Goal: Entertainment & Leisure: Browse casually

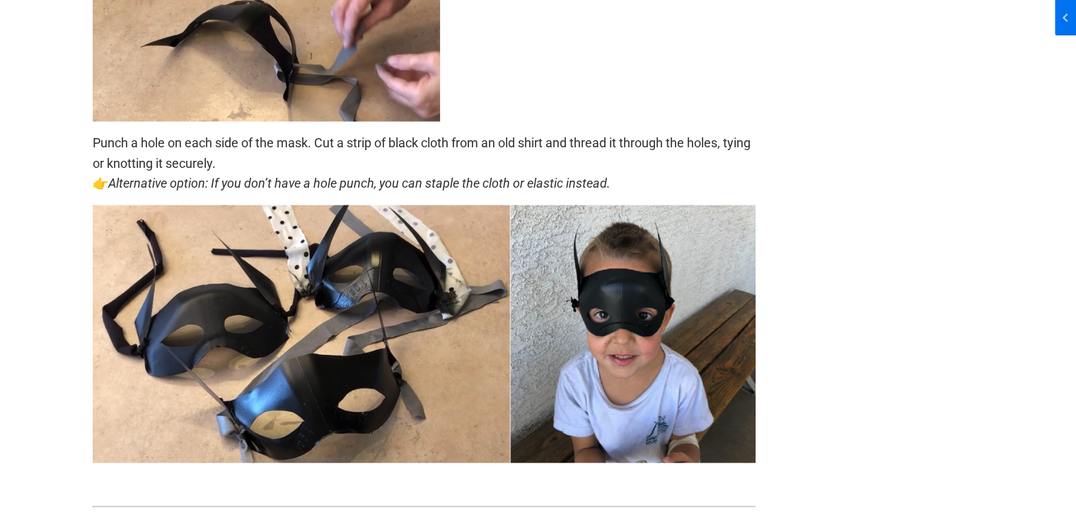
scroll to position [3043, 0]
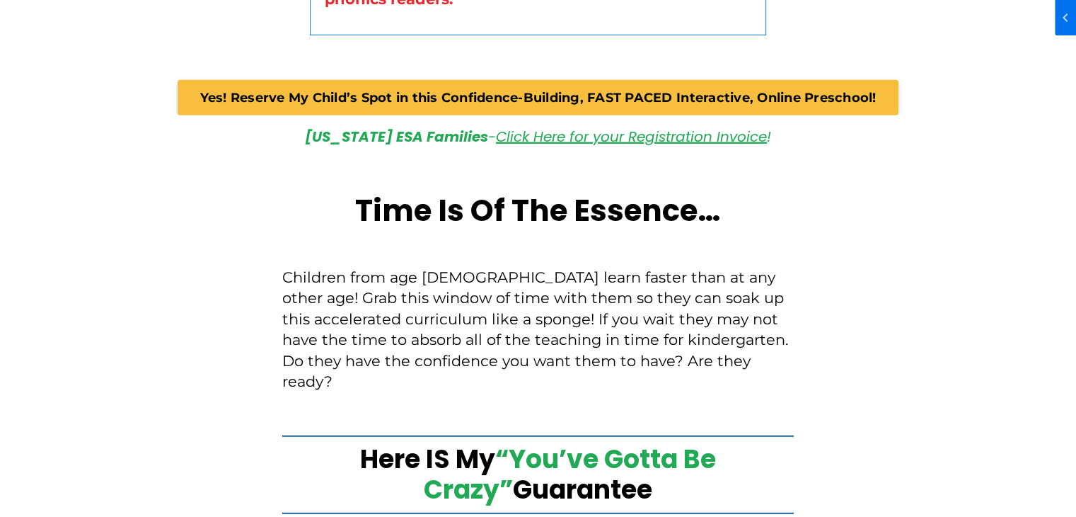
drag, startPoint x: 159, startPoint y: 255, endPoint x: 119, endPoint y: 59, distance: 200.1
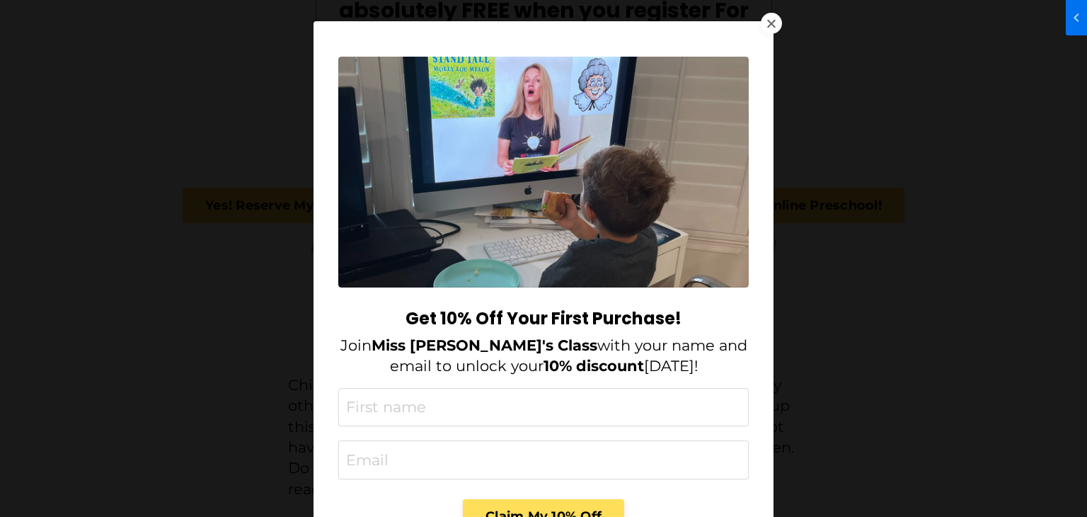
click at [770, 26] on div at bounding box center [771, 23] width 21 height 21
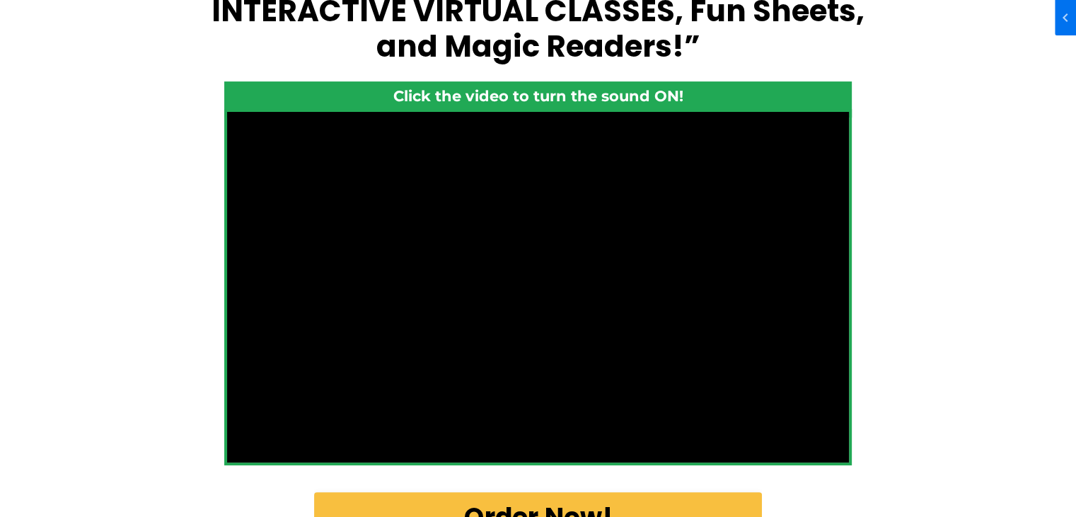
scroll to position [425, 0]
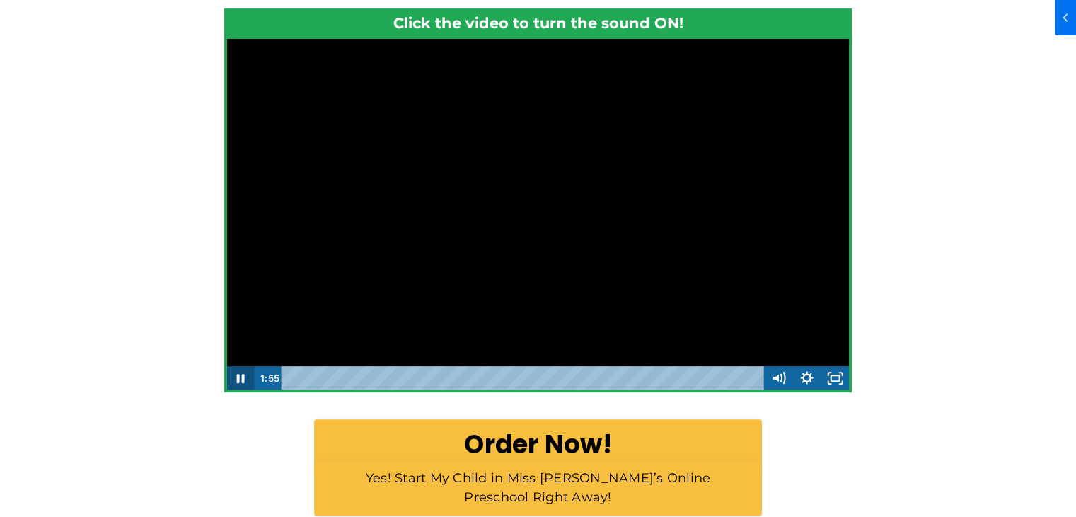
click at [239, 384] on icon "Pause" at bounding box center [240, 378] width 28 height 24
